Goal: Navigation & Orientation: Find specific page/section

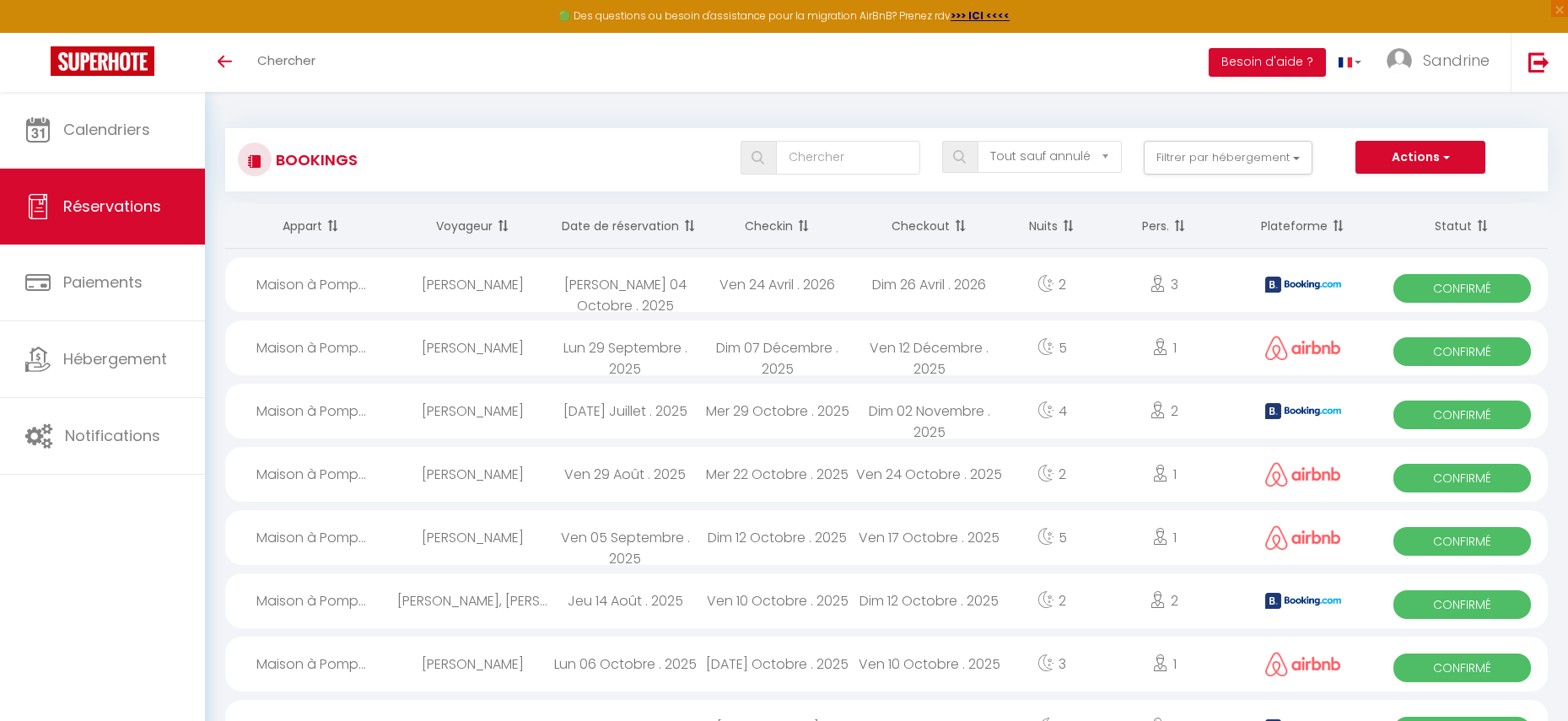
select select "not_cancelled"
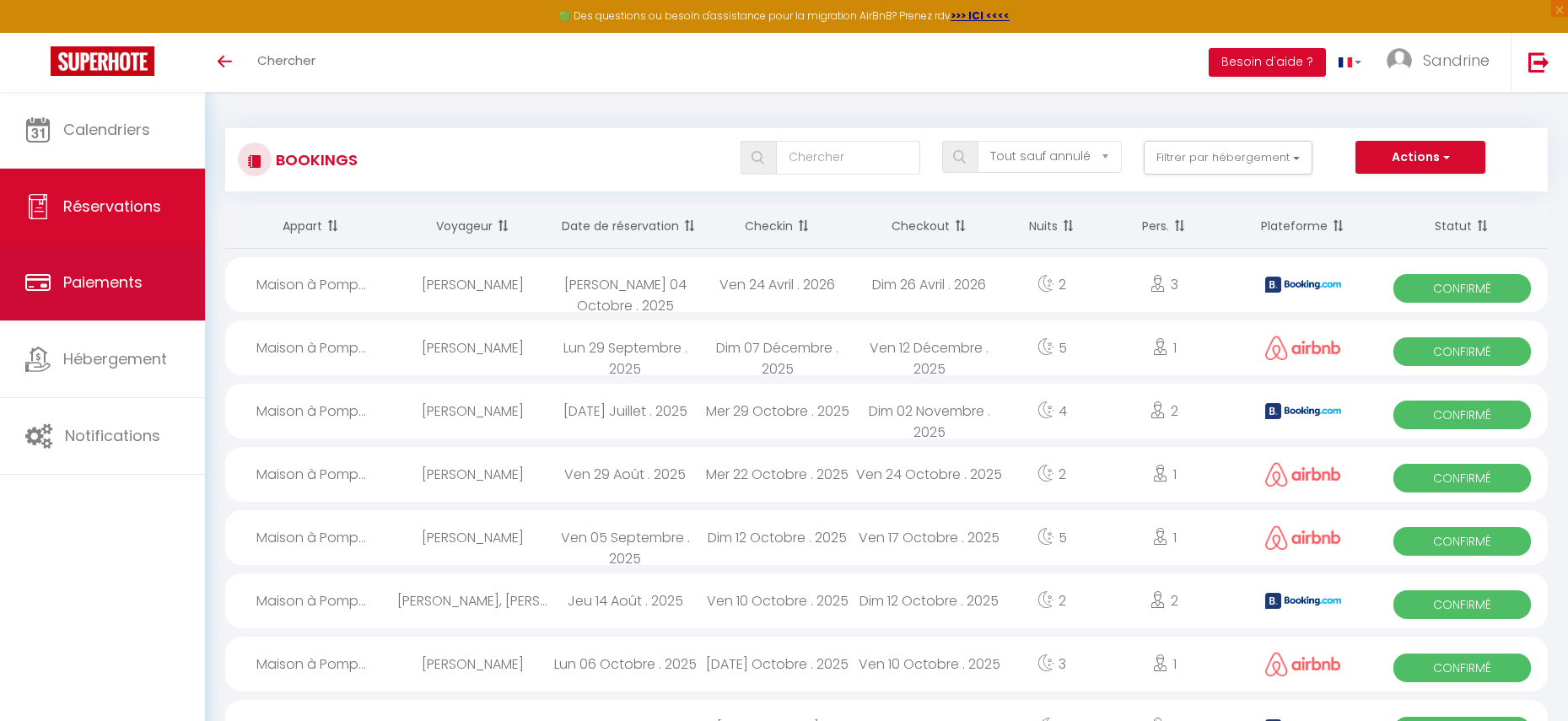
click at [129, 275] on span "Paiements" at bounding box center [103, 282] width 79 height 21
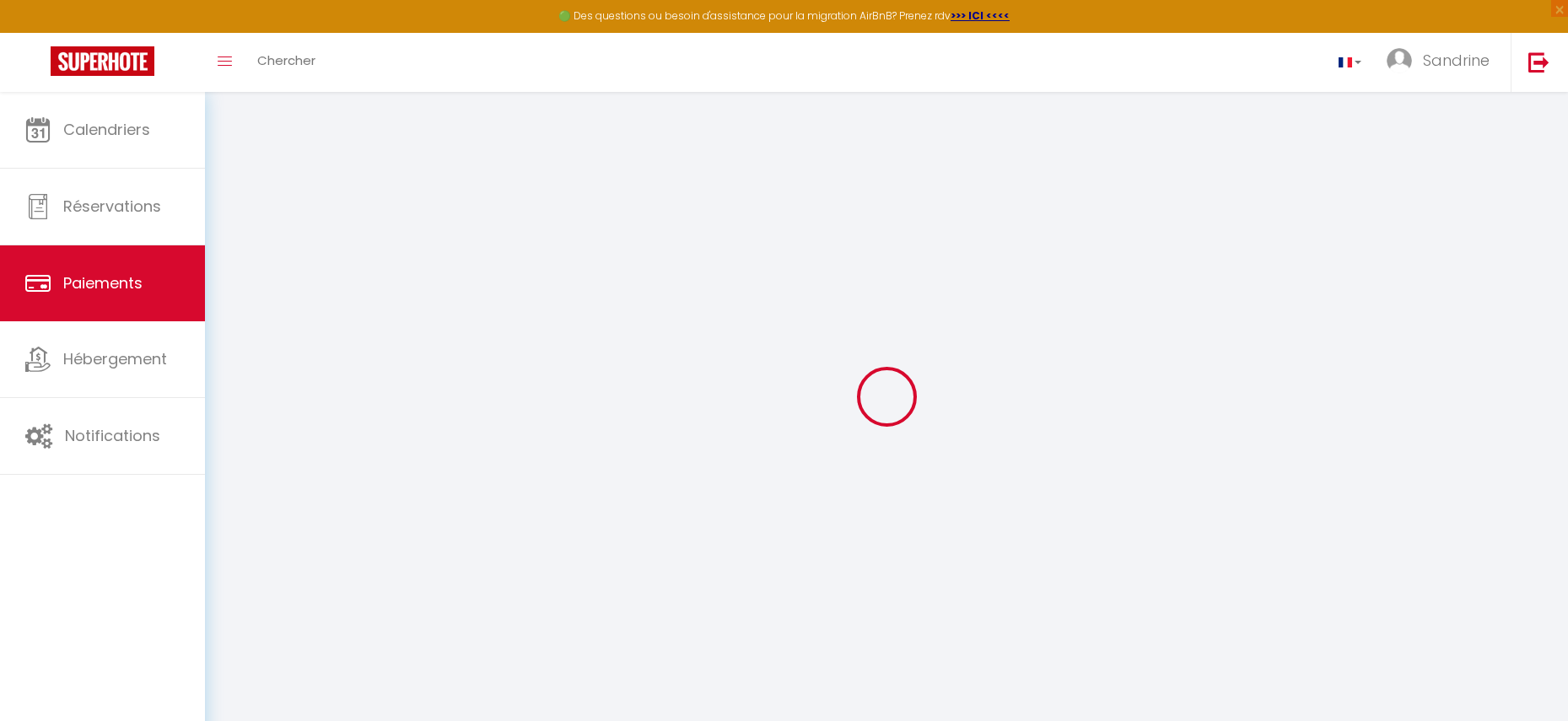
select select "2"
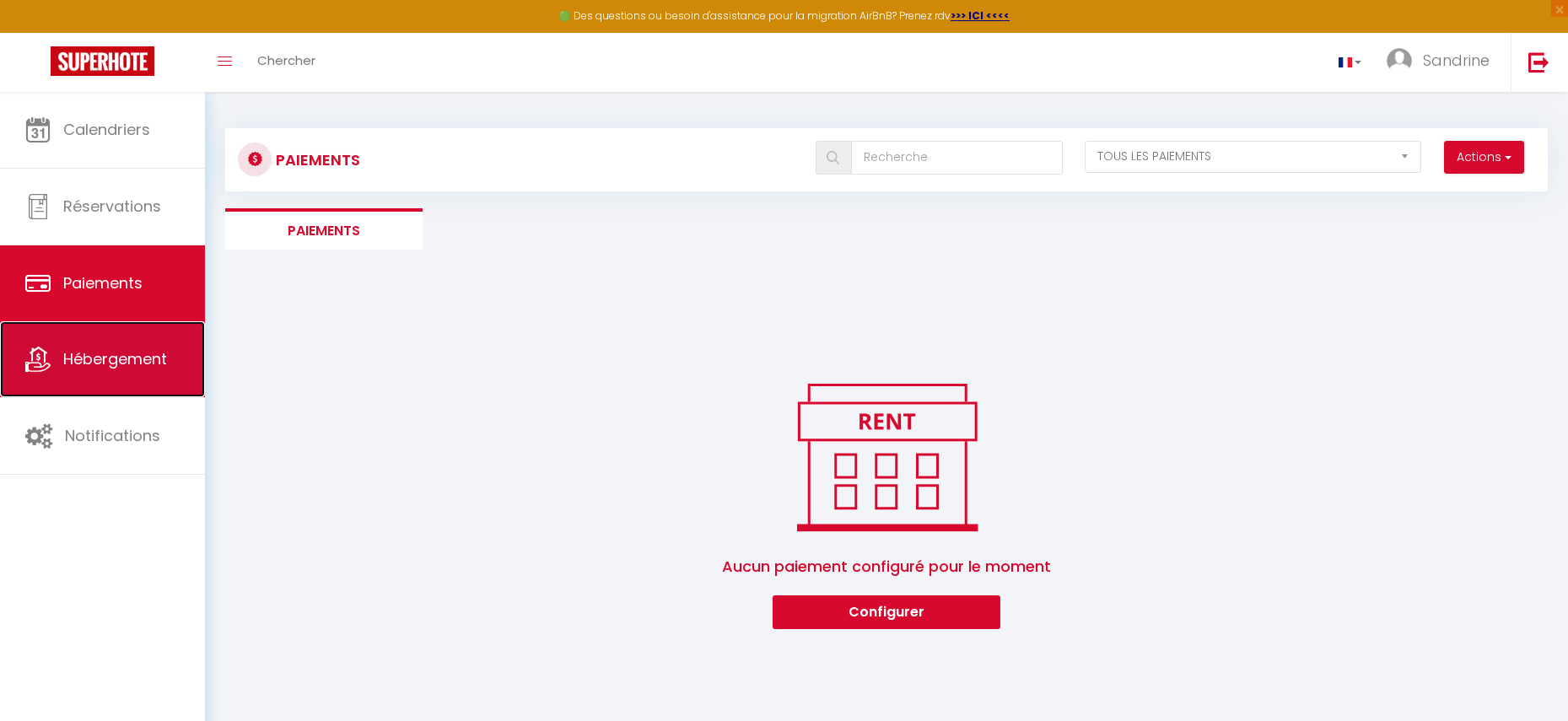
click at [129, 353] on span "Hébergement" at bounding box center [115, 358] width 103 height 21
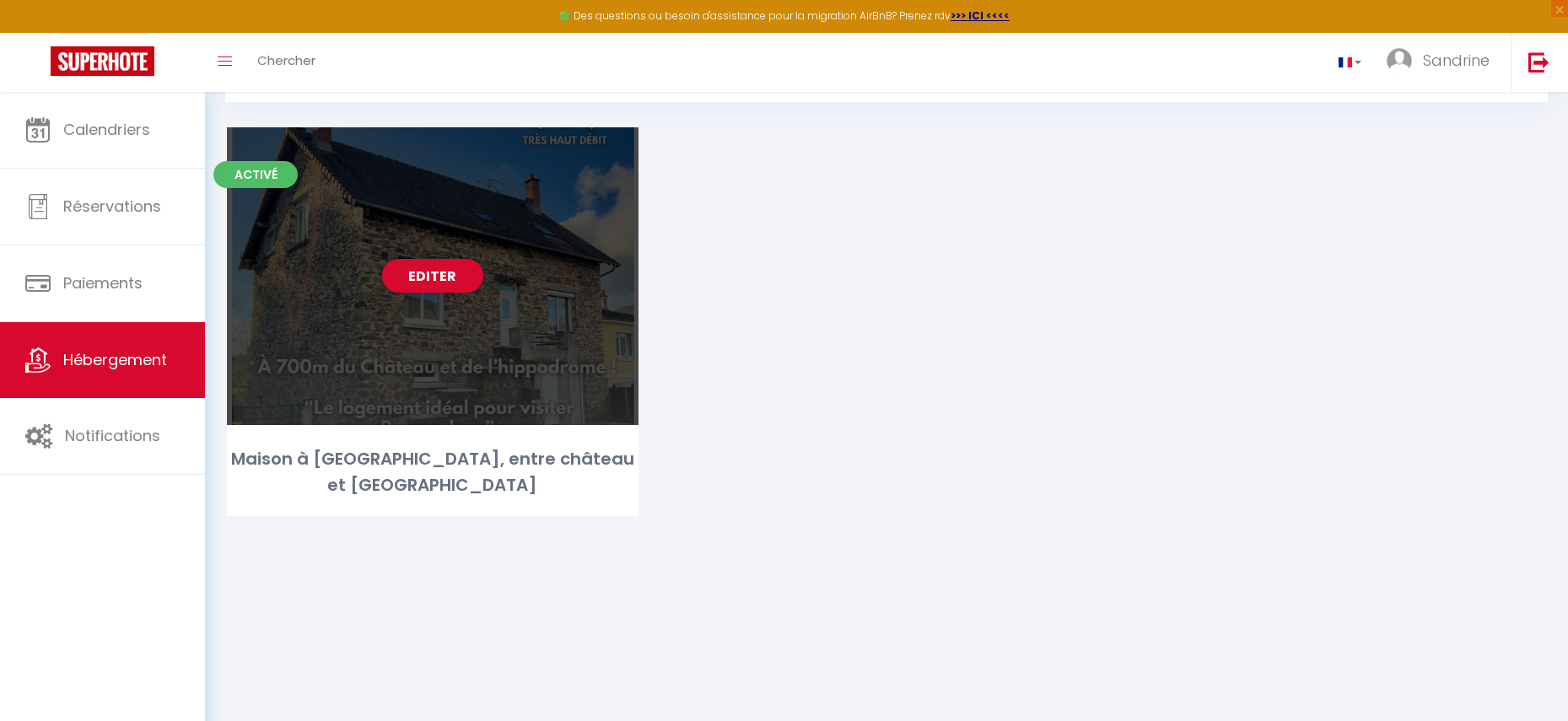
scroll to position [92, 0]
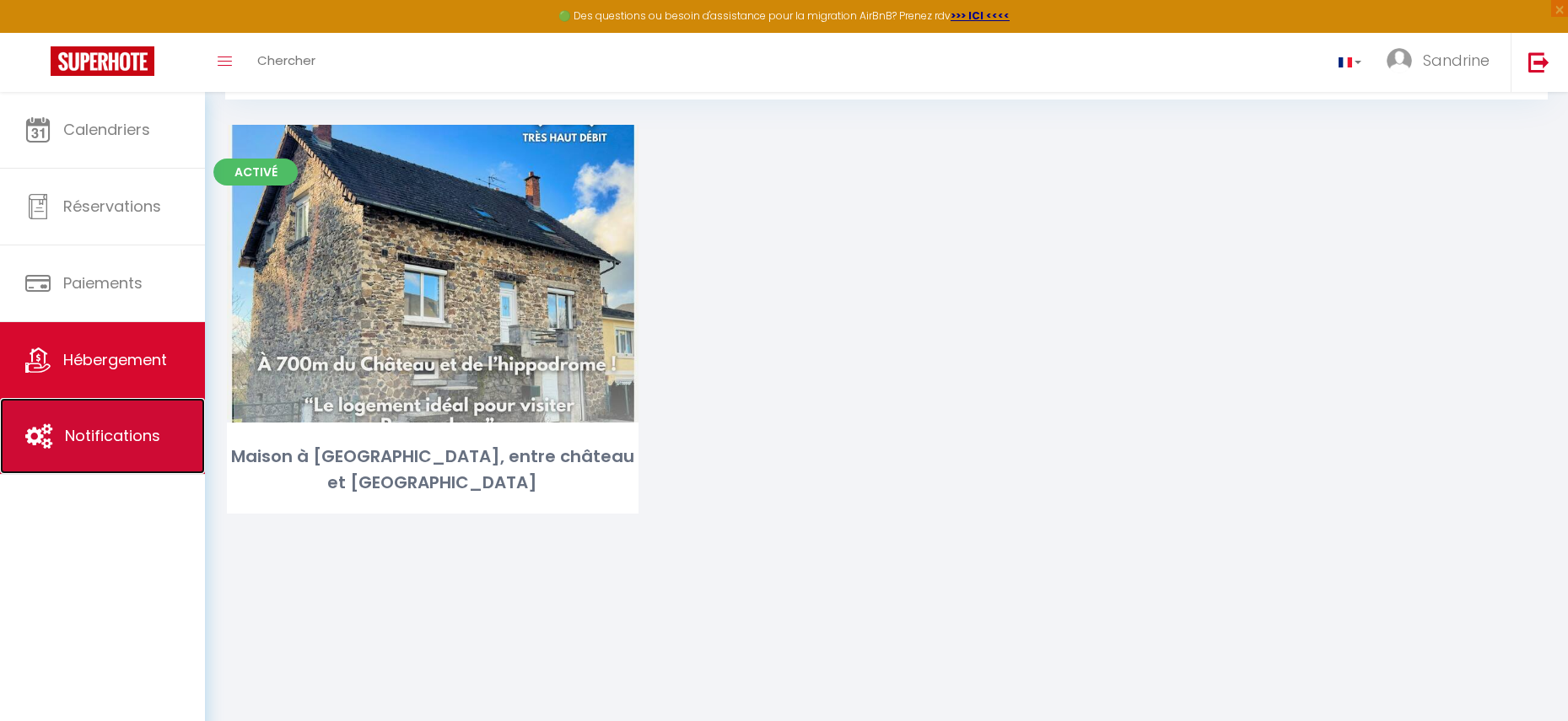
click at [127, 419] on link "Notifications" at bounding box center [103, 436] width 205 height 76
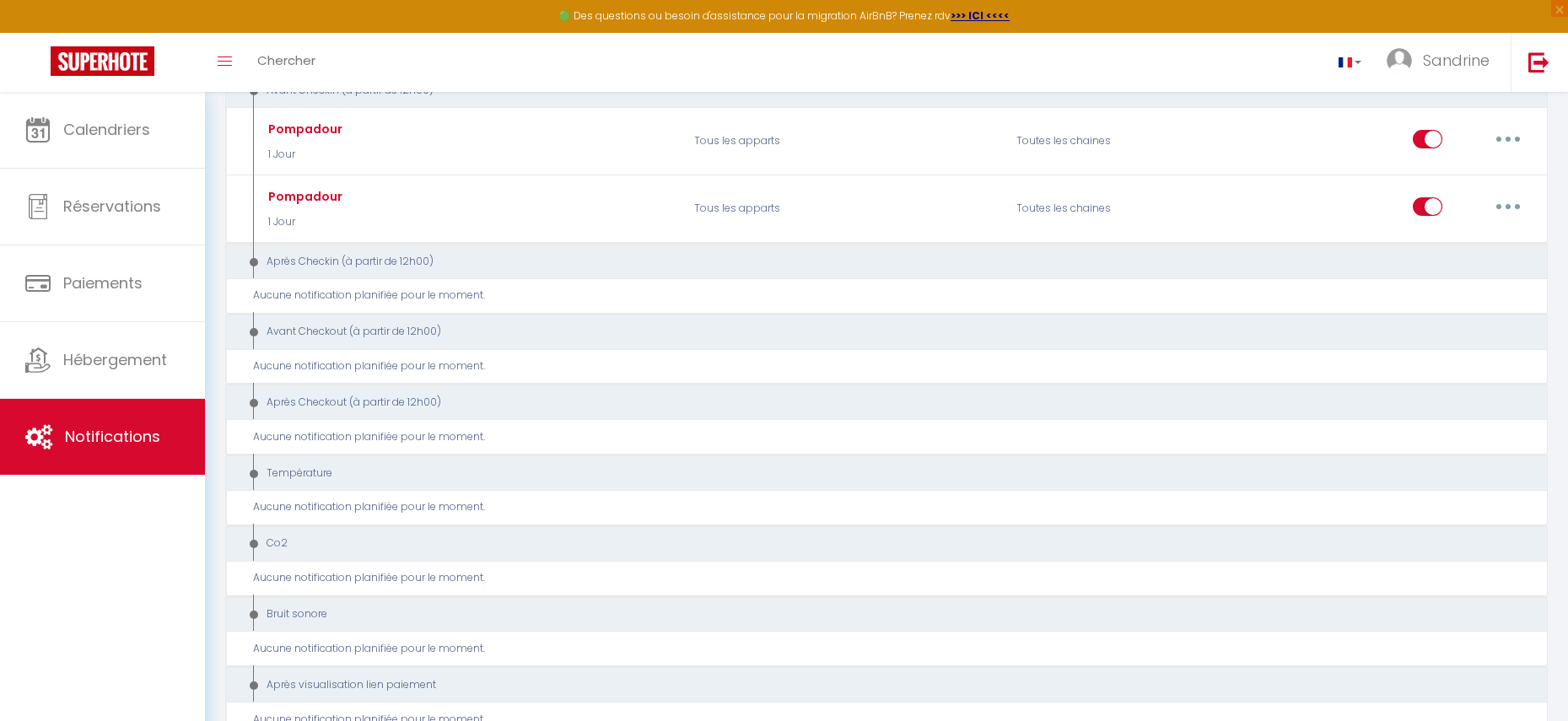
scroll to position [337, 0]
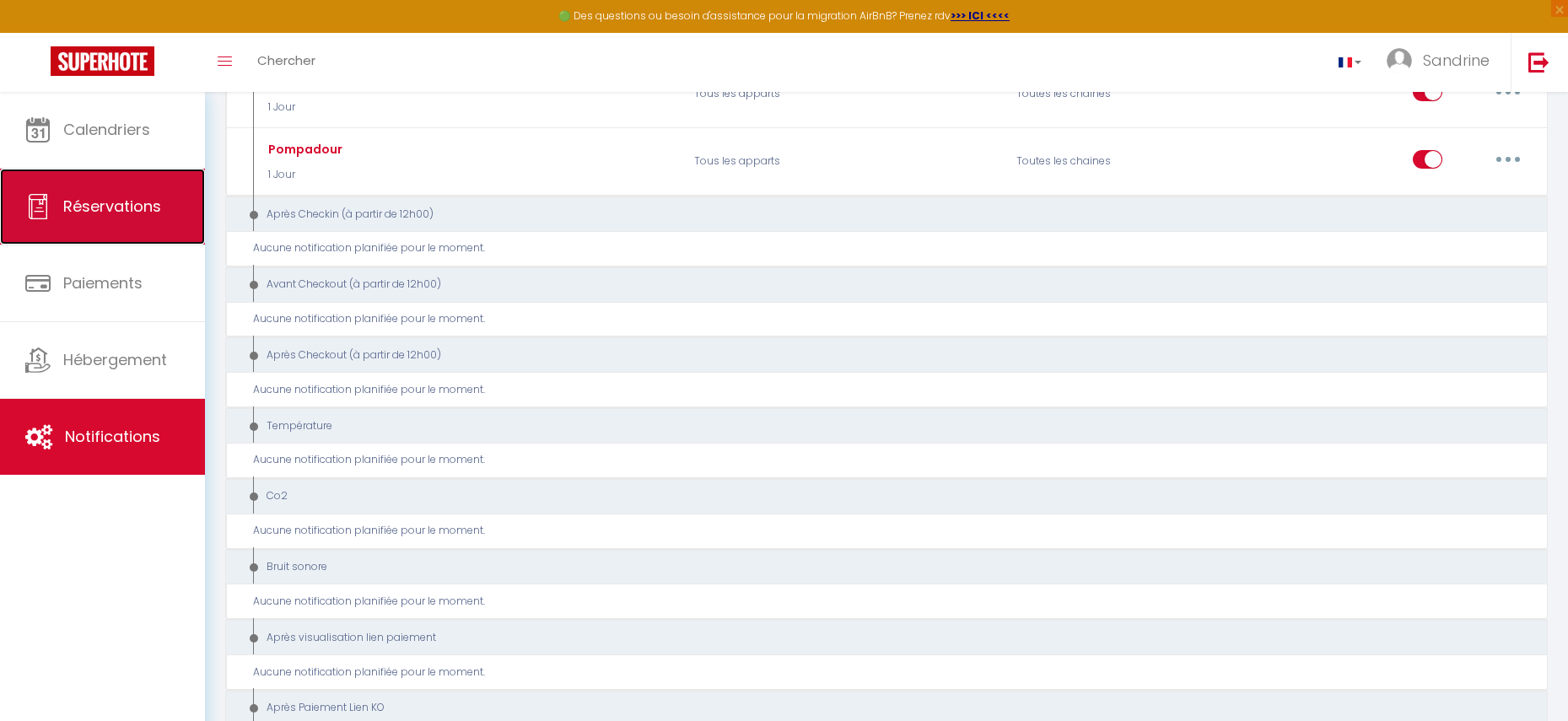
click at [115, 200] on span "Réservations" at bounding box center [113, 206] width 98 height 21
select select "not_cancelled"
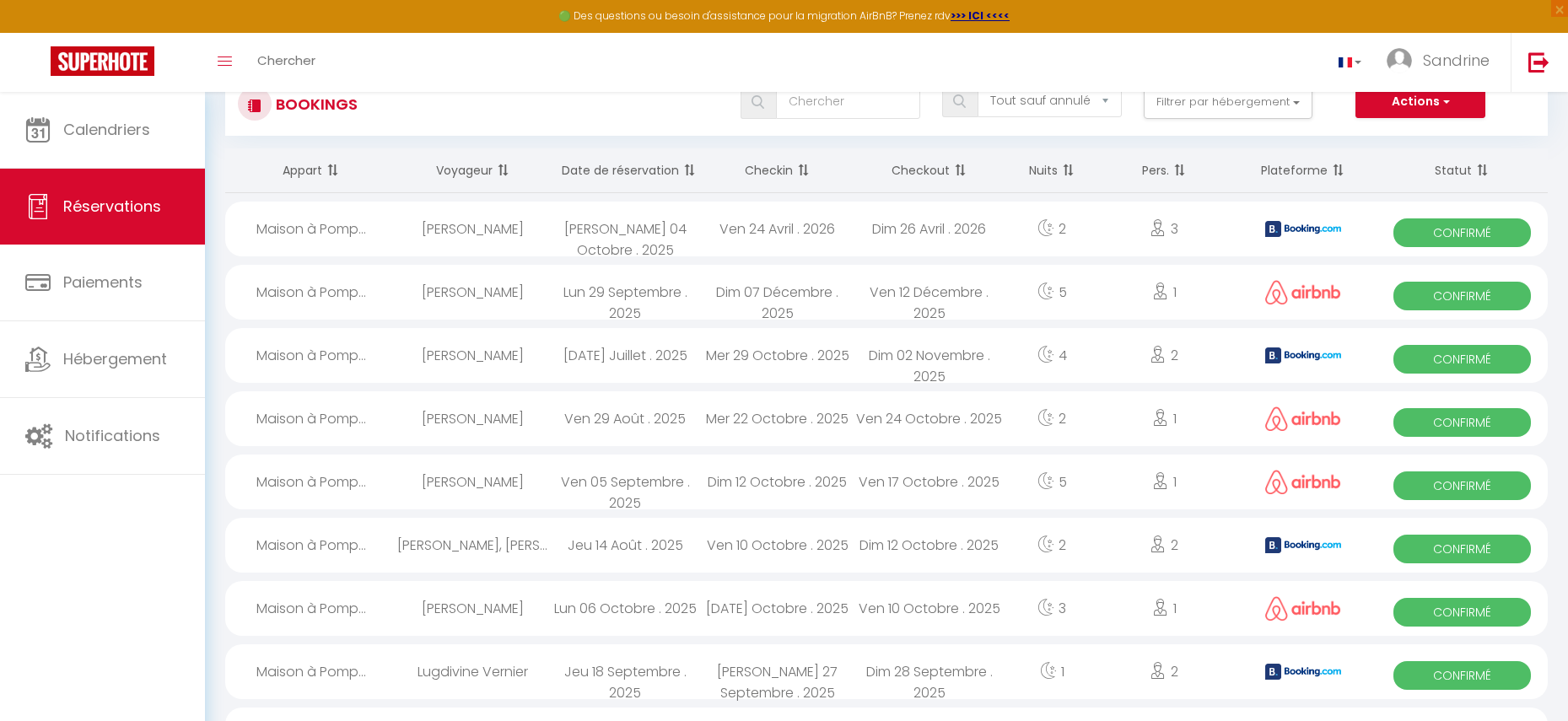
scroll to position [3, 0]
